Goal: Check status: Check status

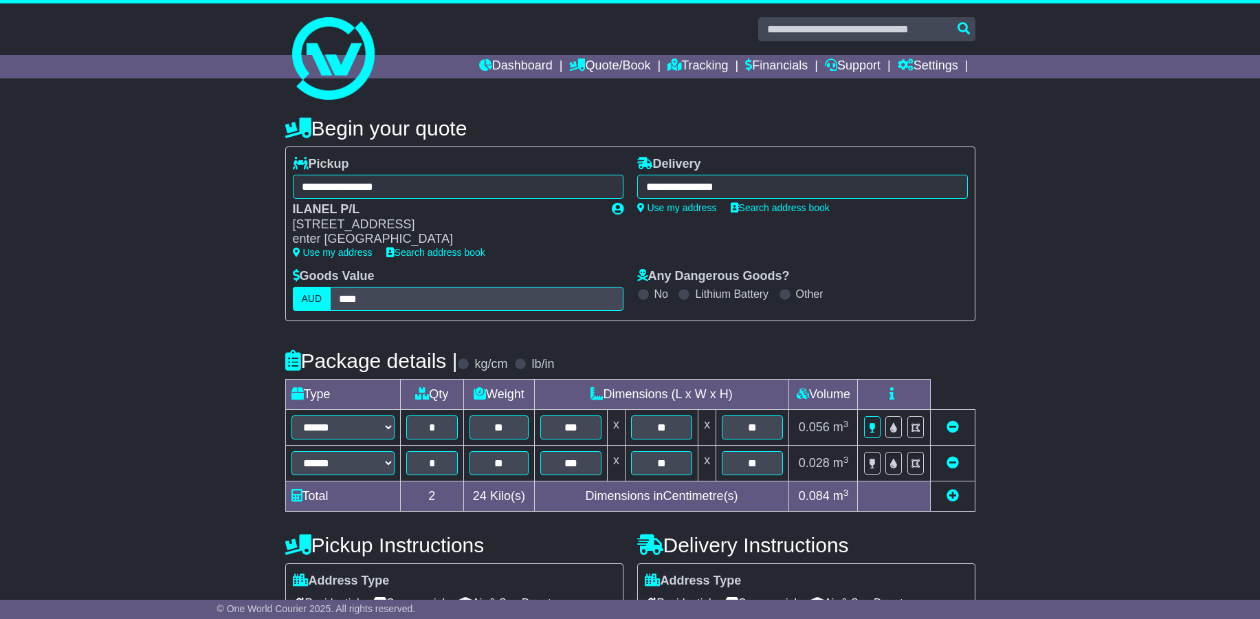
select select "*****"
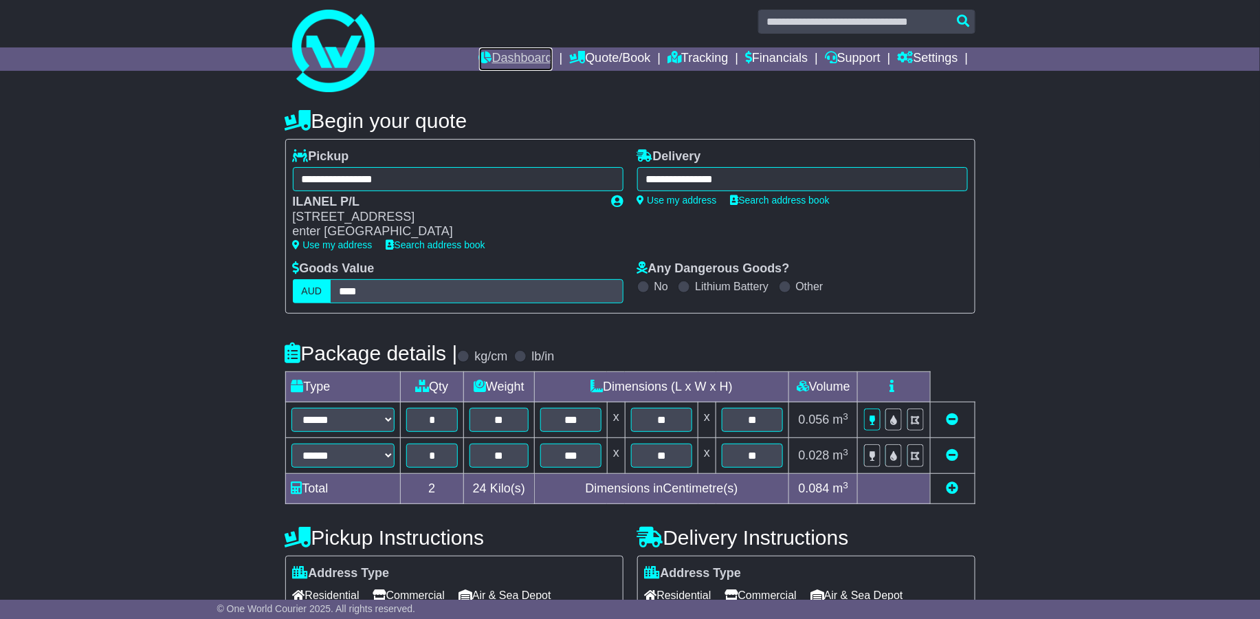
click at [504, 57] on link "Dashboard" at bounding box center [516, 58] width 74 height 23
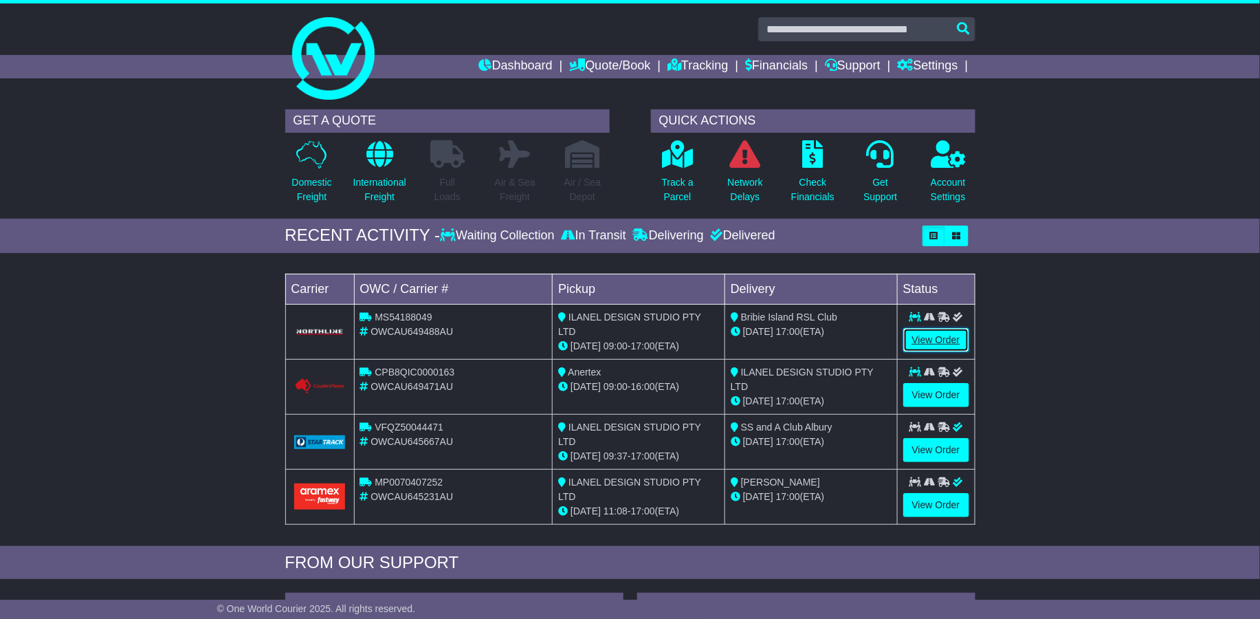
click at [932, 334] on link "View Order" at bounding box center [936, 340] width 66 height 24
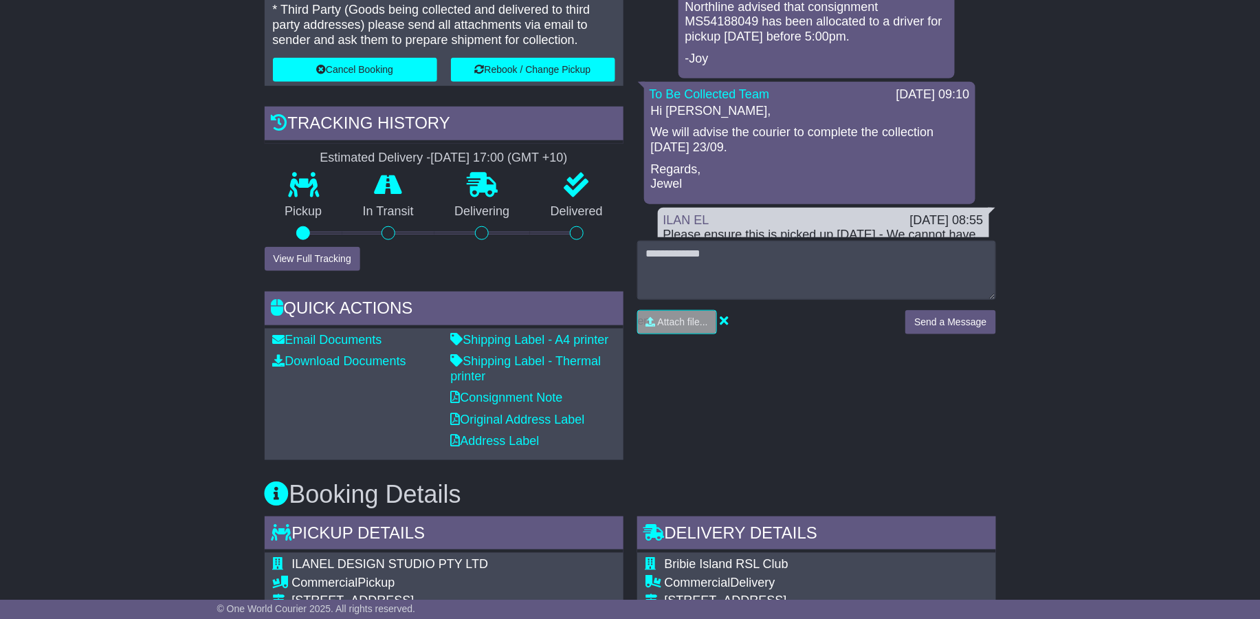
scroll to position [416, 0]
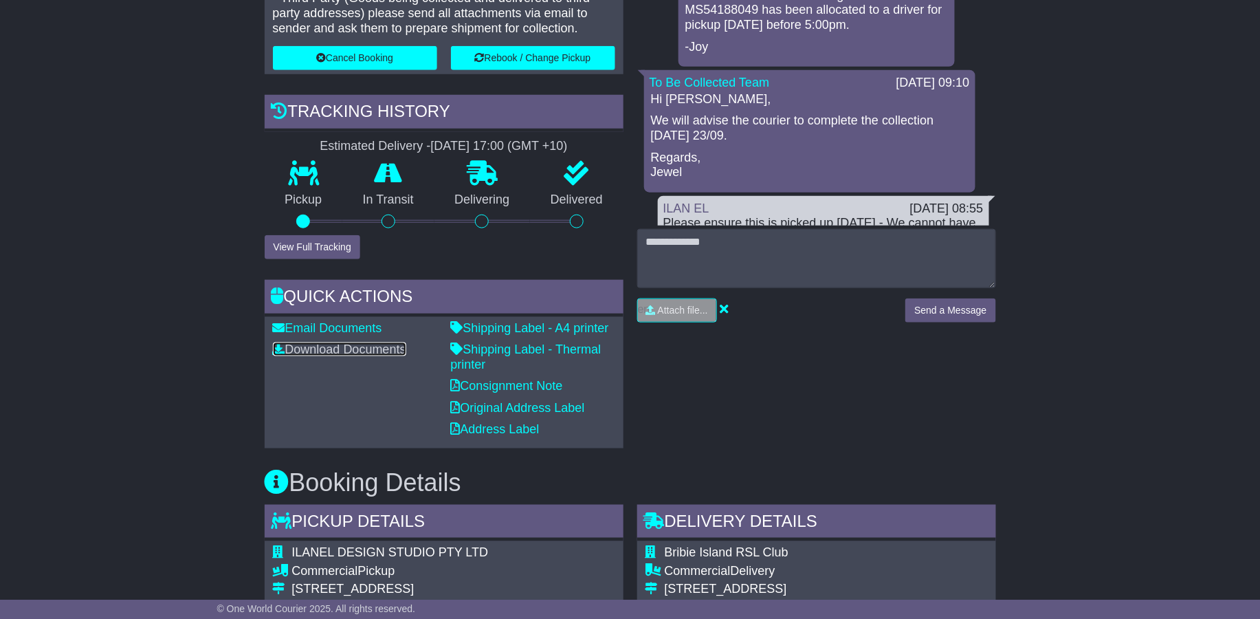
click at [362, 353] on link "Download Documents" at bounding box center [339, 349] width 133 height 14
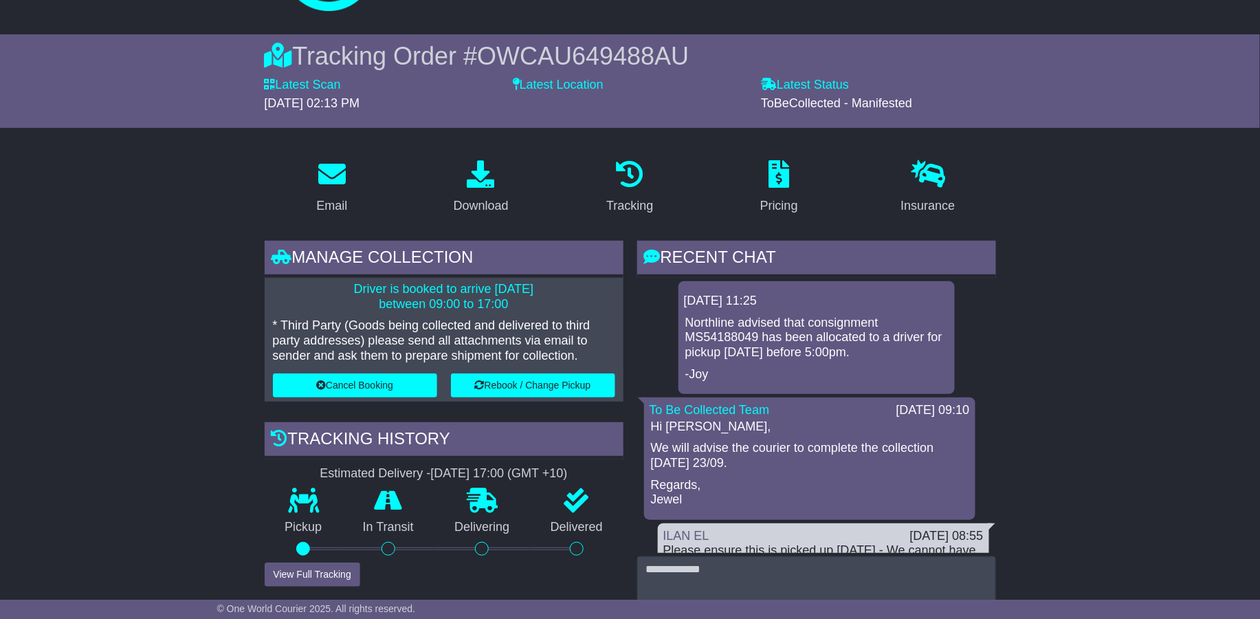
scroll to position [0, 0]
